Goal: Task Accomplishment & Management: Use online tool/utility

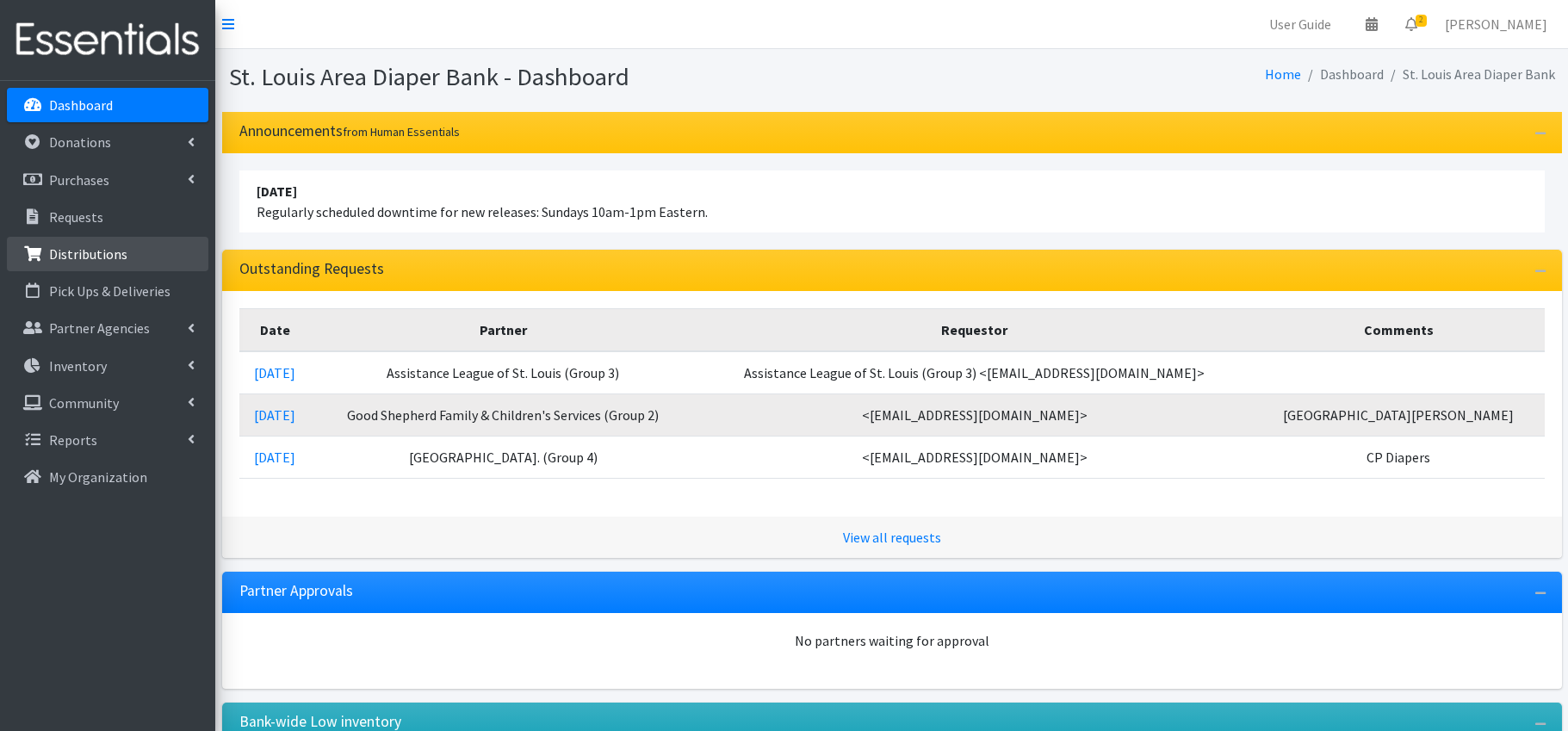
click at [102, 251] on p "Distributions" at bounding box center [88, 253] width 79 height 17
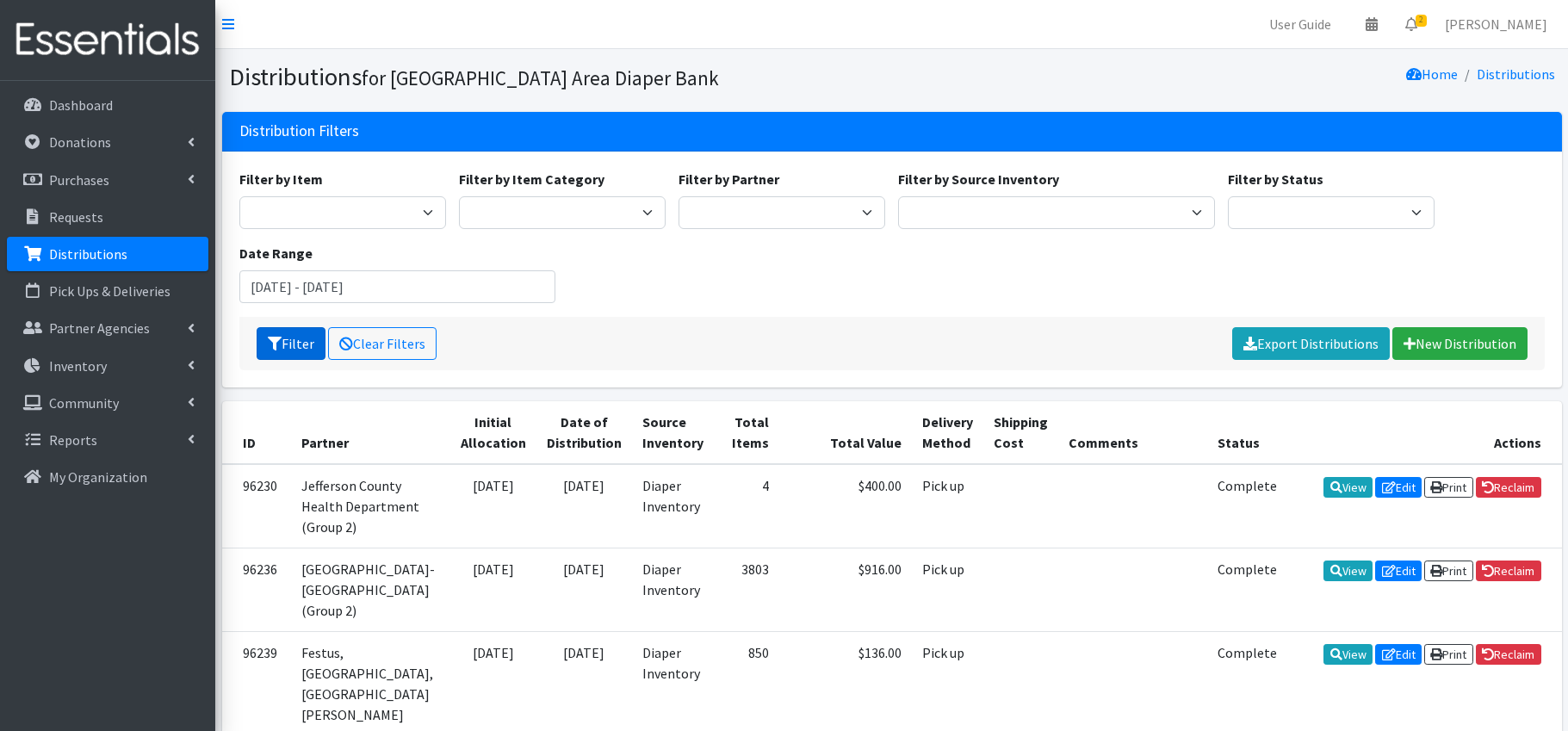
click at [282, 347] on button "Filter" at bounding box center [291, 343] width 69 height 33
click at [305, 292] on input "[DATE] - [DATE]" at bounding box center [397, 287] width 317 height 33
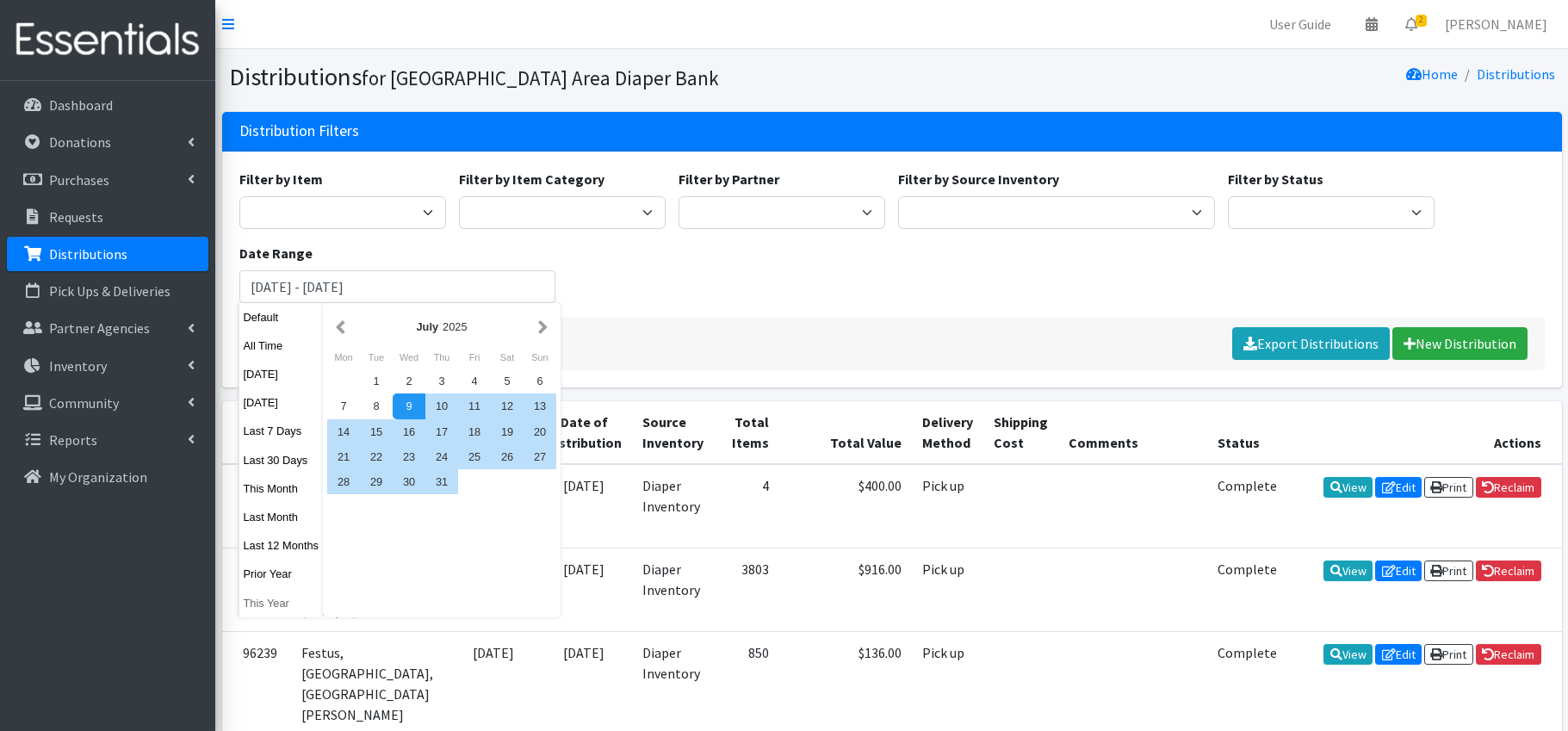
click at [290, 607] on button "This Year" at bounding box center [281, 603] width 84 height 25
type input "January 1, 2025 - December 31, 2025"
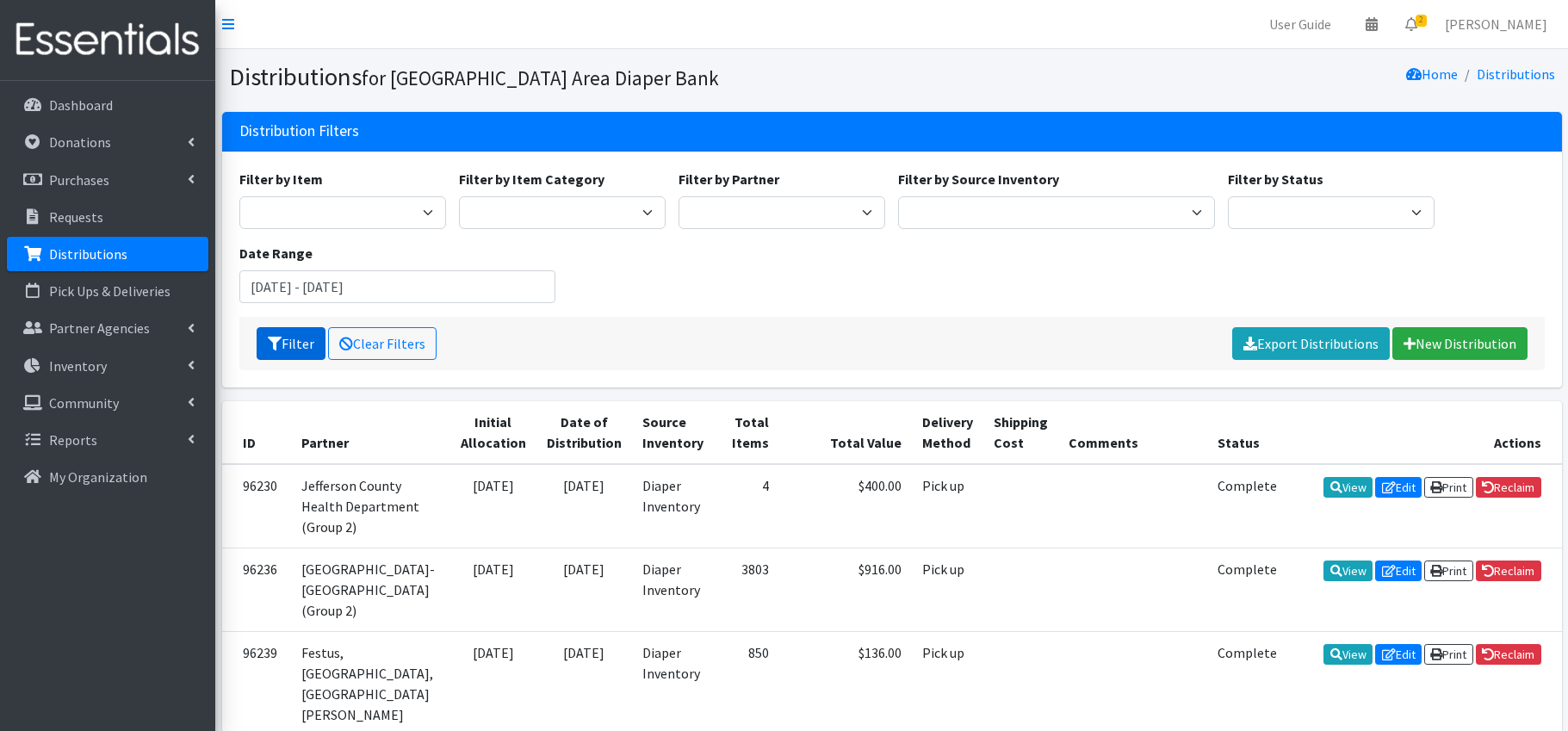
click at [289, 344] on button "Filter" at bounding box center [291, 343] width 69 height 33
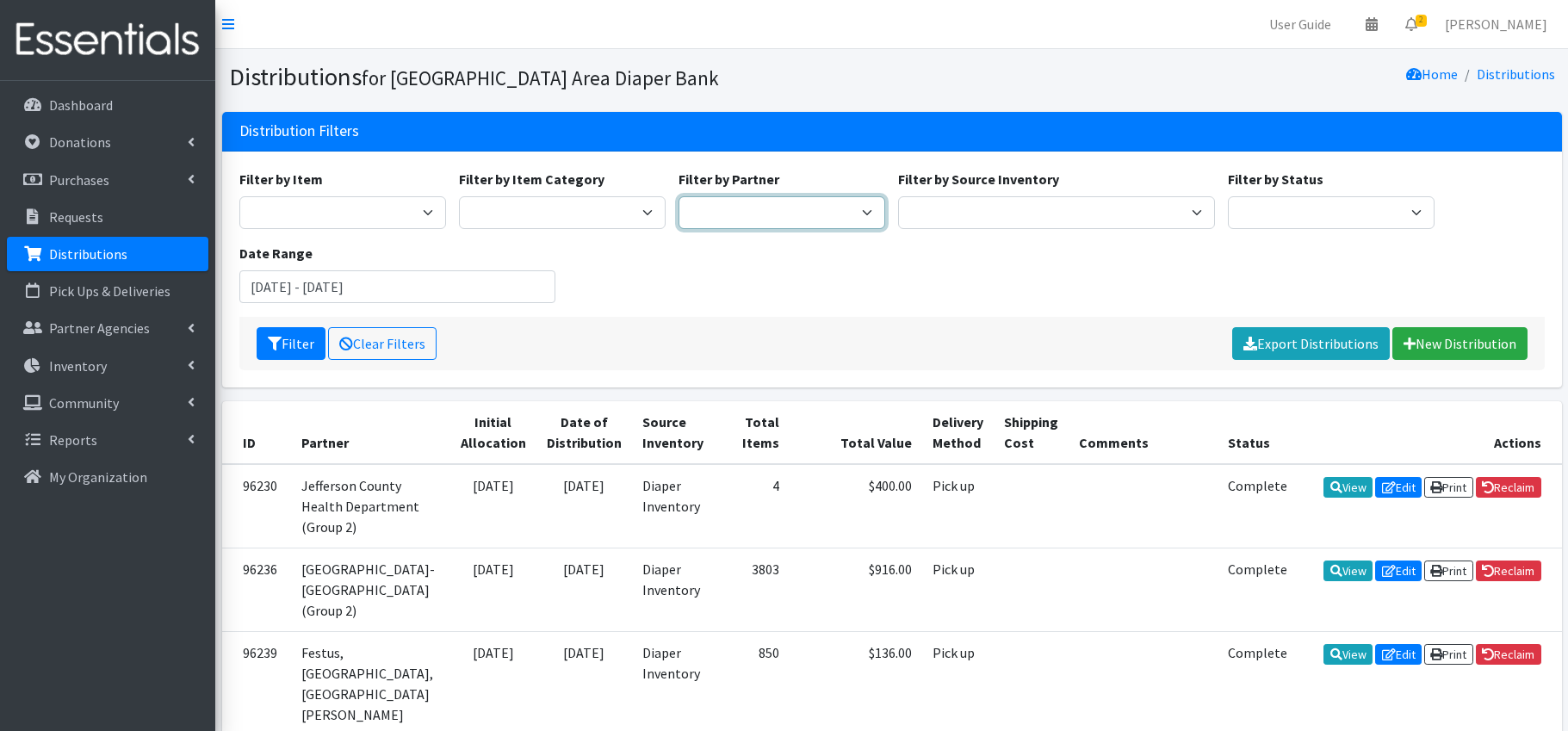
click at [856, 211] on select "Affinia Healthcare (Group 2) Annie Malone (Group 1) Assistance League of St. Lo…" at bounding box center [782, 213] width 206 height 33
select select "127"
click at [292, 335] on button "Filter" at bounding box center [291, 343] width 69 height 33
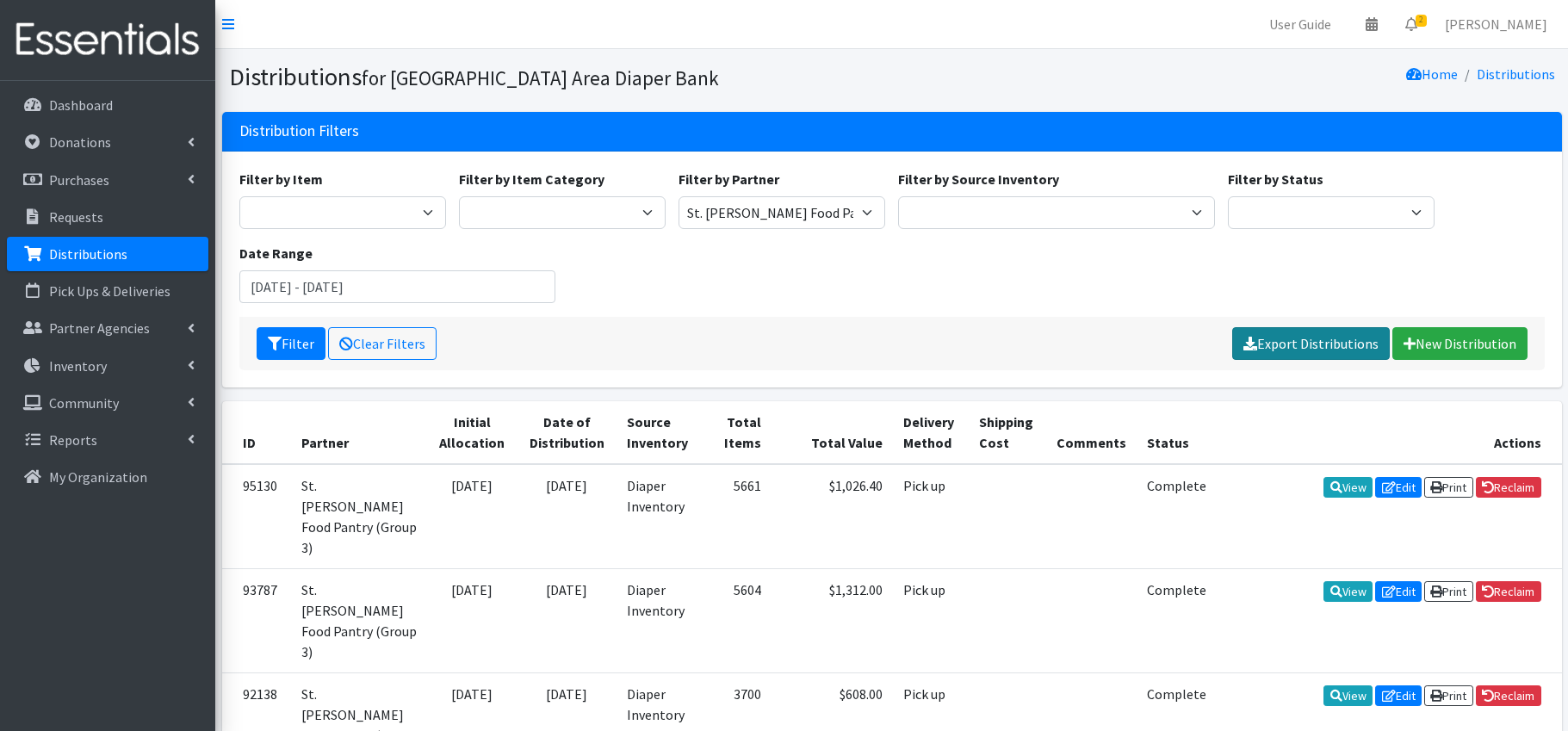
click at [1333, 340] on link "Export Distributions" at bounding box center [1311, 343] width 158 height 33
